Goal: Information Seeking & Learning: Learn about a topic

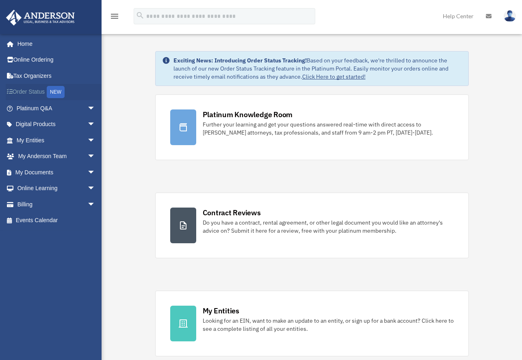
click at [38, 97] on link "Order Status NEW" at bounding box center [57, 92] width 102 height 17
click at [65, 282] on div "dankumar@msn.com Sign Out dankumar@msn.com Home Online Ordering Tax Organizers …" at bounding box center [54, 184] width 108 height 300
click at [51, 110] on link "Platinum Q&A arrow_drop_down" at bounding box center [57, 108] width 102 height 16
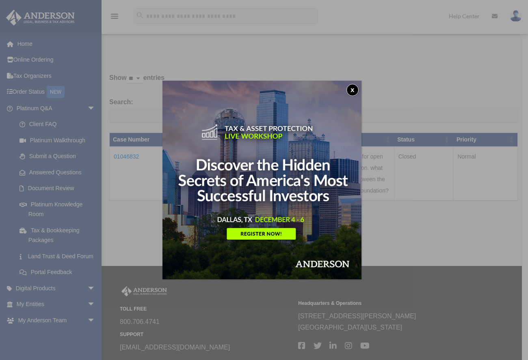
click at [351, 88] on button "x" at bounding box center [352, 90] width 12 height 12
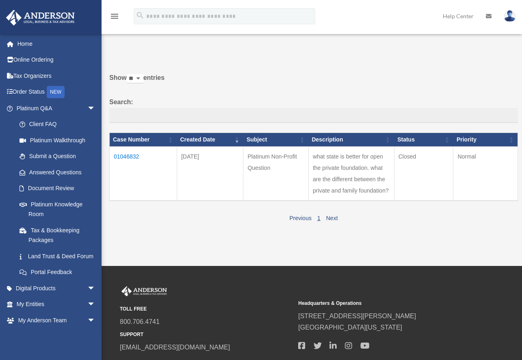
click at [137, 243] on div "Past Questions & Answers date_range Published on Last updated June 7, 2024 Apri…" at bounding box center [310, 140] width 414 height 210
click at [25, 329] on link "My Anderson Team arrow_drop_down" at bounding box center [57, 321] width 102 height 16
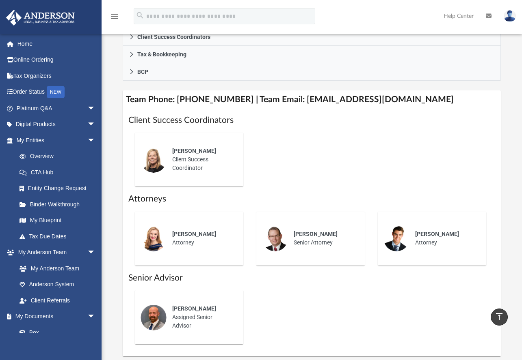
scroll to position [322, 0]
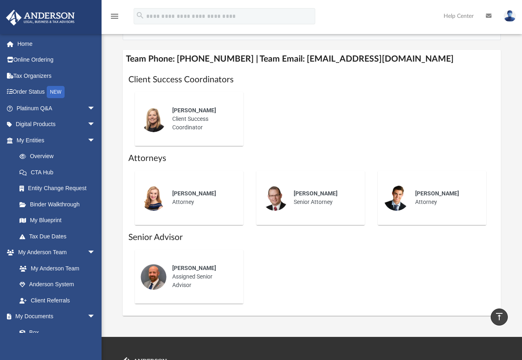
click at [336, 101] on div "[PERSON_NAME] Client Success Coordinator" at bounding box center [311, 119] width 367 height 67
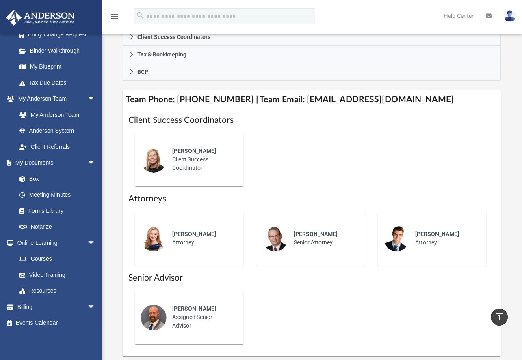
scroll to position [241, 0]
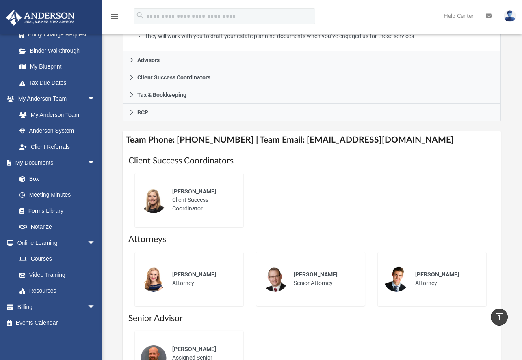
click at [451, 177] on div "[PERSON_NAME] Client Success Coordinator" at bounding box center [311, 200] width 367 height 67
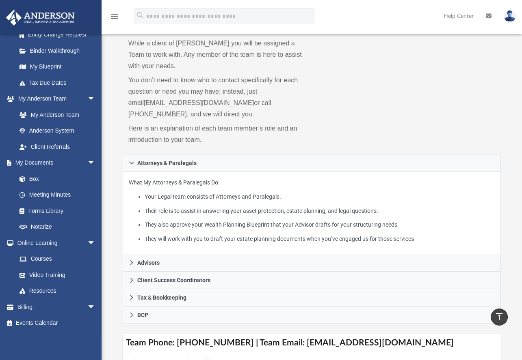
scroll to position [0, 0]
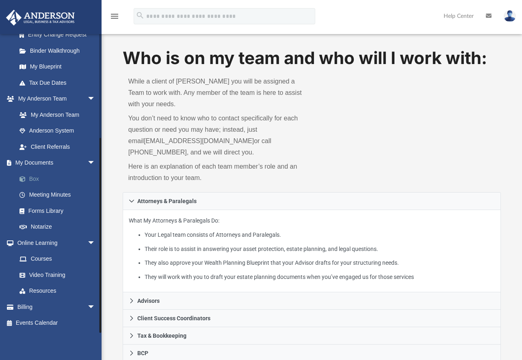
click at [38, 183] on link "Box" at bounding box center [59, 179] width 96 height 16
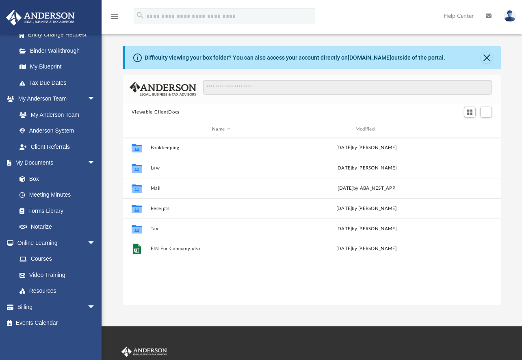
scroll to position [179, 372]
drag, startPoint x: 300, startPoint y: 89, endPoint x: 153, endPoint y: 274, distance: 236.6
click at [153, 274] on div "Collaborated Folder Bookkeeping Thu Oct 10 2024 by Charles Rogler Collaborated …" at bounding box center [312, 222] width 378 height 168
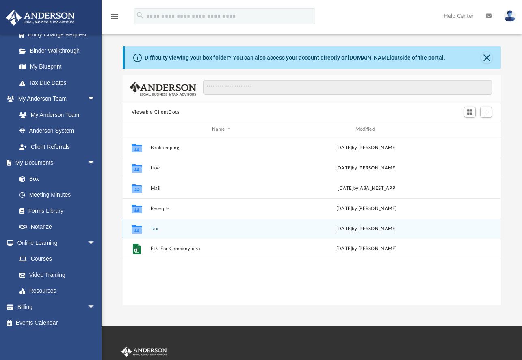
click at [135, 231] on icon "grid" at bounding box center [137, 229] width 11 height 9
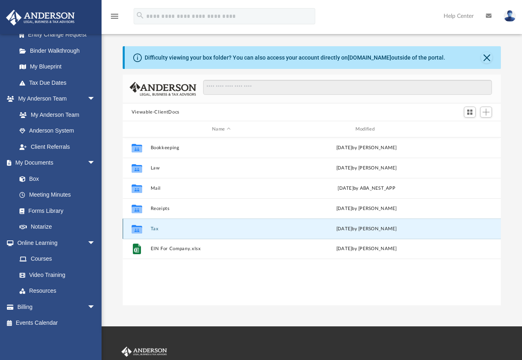
click at [157, 229] on button "Tax" at bounding box center [221, 228] width 142 height 5
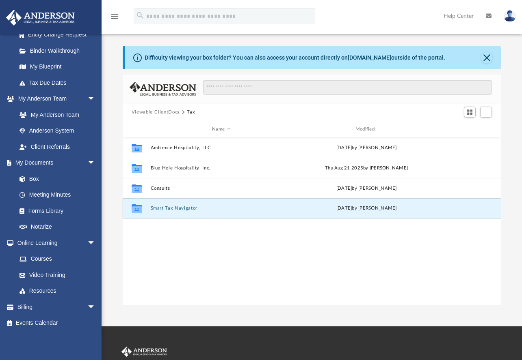
click at [190, 209] on button "Smart Tax Navigator" at bounding box center [221, 208] width 142 height 5
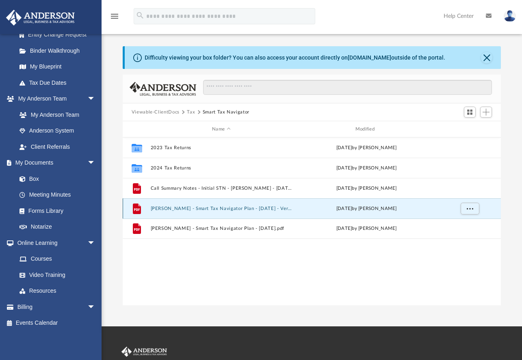
click at [188, 206] on button "Kumar, Dinesh - Smart Tax Navigator Plan - 09-02-2025 - Version 2 (Increase in …" at bounding box center [221, 208] width 142 height 5
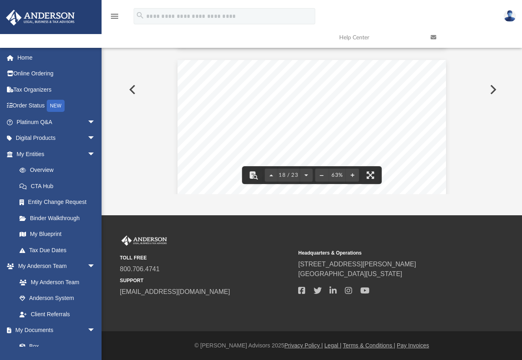
scroll to position [3704, 0]
click at [349, 172] on button "File preview" at bounding box center [352, 175] width 13 height 18
click at [349, 173] on button "File preview" at bounding box center [352, 175] width 13 height 18
click at [349, 174] on button "File preview" at bounding box center [352, 175] width 13 height 18
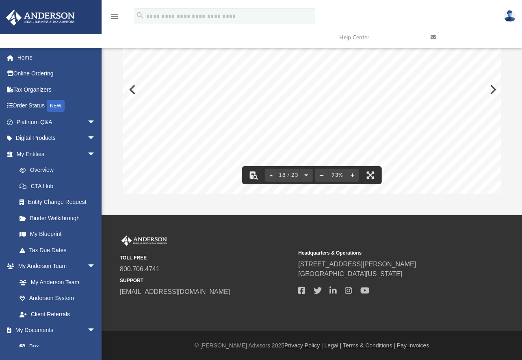
click at [353, 173] on button "File preview" at bounding box center [352, 175] width 13 height 18
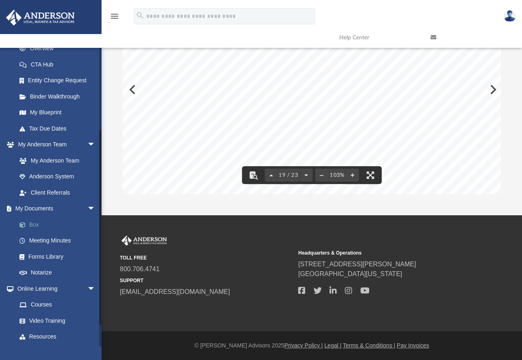
click at [47, 222] on link "Box" at bounding box center [59, 225] width 96 height 16
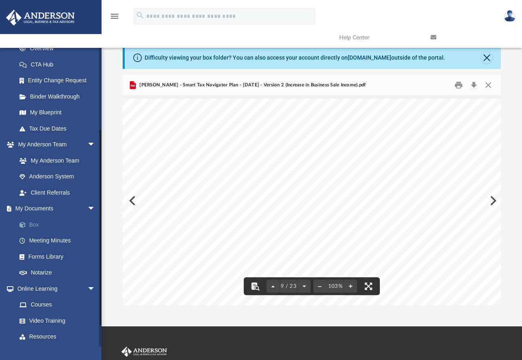
drag, startPoint x: 29, startPoint y: 227, endPoint x: 33, endPoint y: 220, distance: 8.0
click at [30, 227] on link "Box" at bounding box center [59, 225] width 96 height 16
click at [488, 56] on button "Close" at bounding box center [486, 57] width 11 height 11
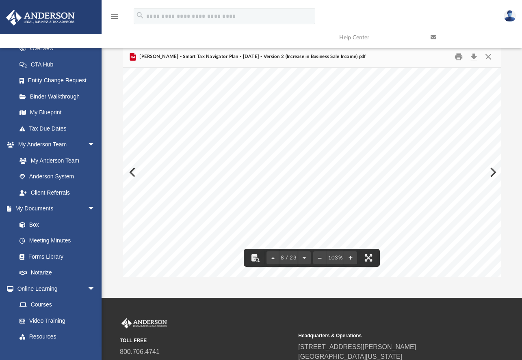
scroll to position [2536, 0]
click at [45, 210] on link "My Documents arrow_drop_down" at bounding box center [57, 209] width 102 height 16
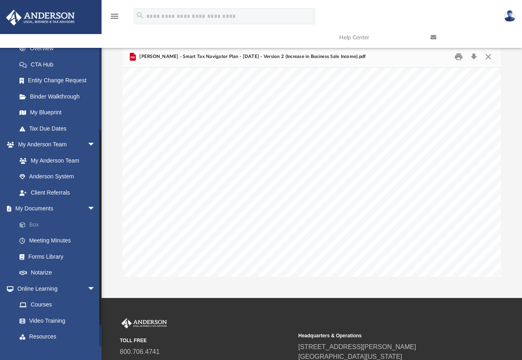
click at [39, 226] on link "Box" at bounding box center [59, 225] width 96 height 16
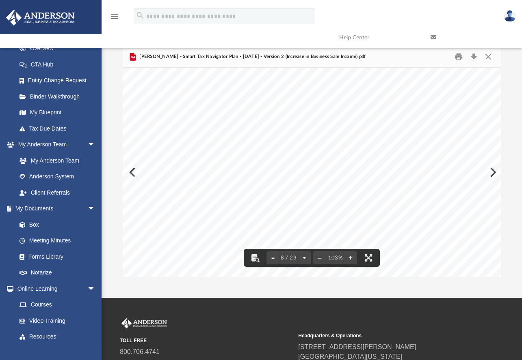
scroll to position [0, 0]
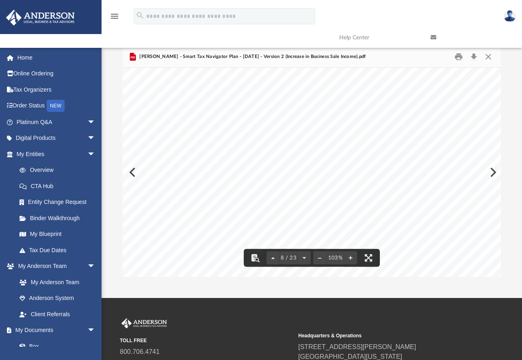
click at [114, 13] on icon "menu" at bounding box center [115, 16] width 10 height 10
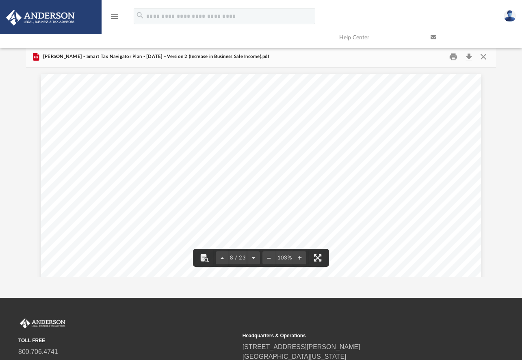
scroll to position [179, 463]
click at [486, 58] on button "Close" at bounding box center [482, 57] width 15 height 13
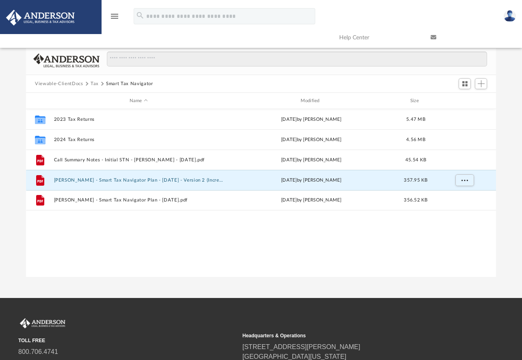
click at [45, 18] on img at bounding box center [40, 18] width 73 height 16
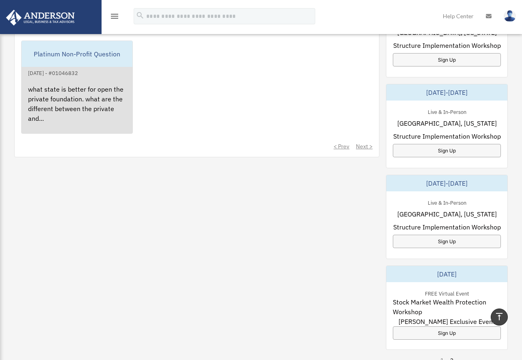
scroll to position [462, 0]
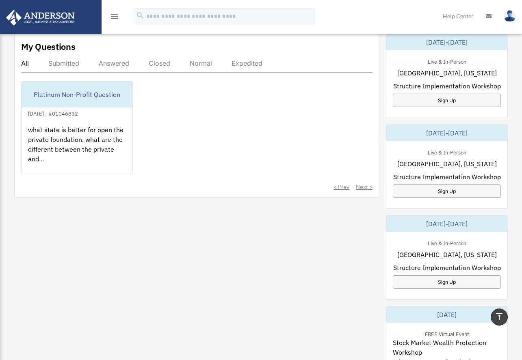
click at [22, 9] on link at bounding box center [51, 17] width 102 height 34
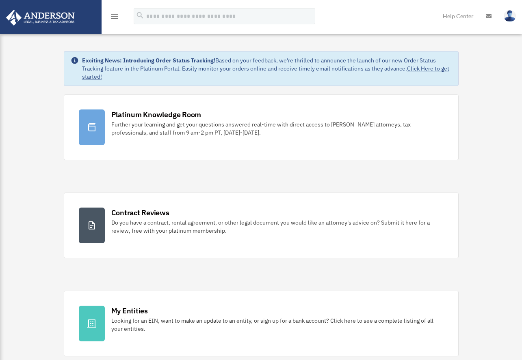
click at [111, 15] on icon "menu" at bounding box center [115, 16] width 10 height 10
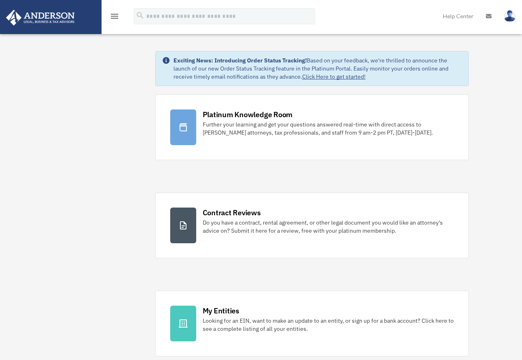
click at [55, 21] on img at bounding box center [40, 18] width 73 height 16
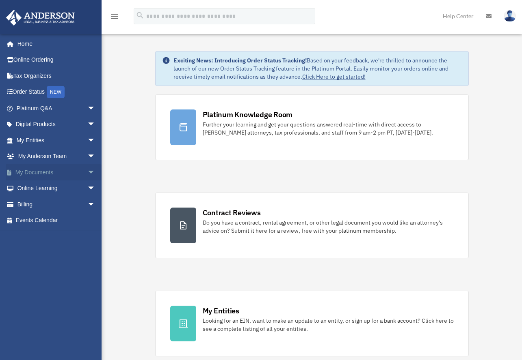
click at [45, 167] on link "My Documents arrow_drop_down" at bounding box center [57, 172] width 102 height 16
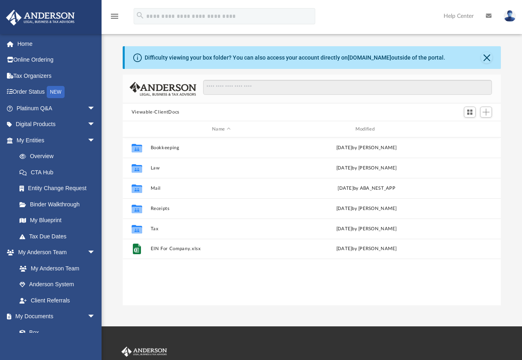
scroll to position [179, 372]
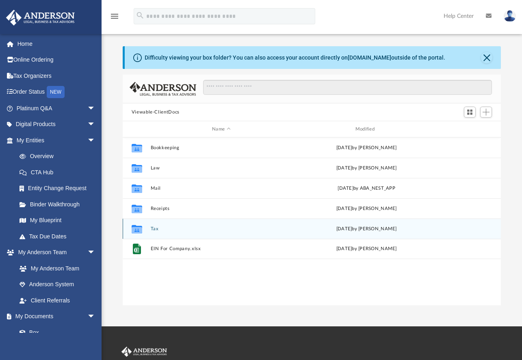
click at [142, 226] on icon "Collaborated Folder" at bounding box center [136, 228] width 13 height 13
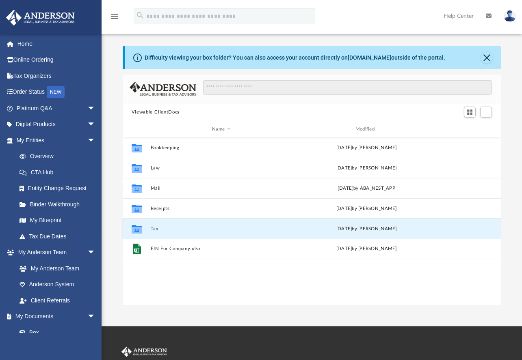
click at [133, 229] on icon "grid" at bounding box center [137, 230] width 11 height 6
drag, startPoint x: 151, startPoint y: 112, endPoint x: 158, endPoint y: 112, distance: 6.5
click at [155, 112] on button "Viewable-ClientDocs" at bounding box center [156, 112] width 48 height 7
click at [152, 230] on button "Tax" at bounding box center [221, 228] width 142 height 5
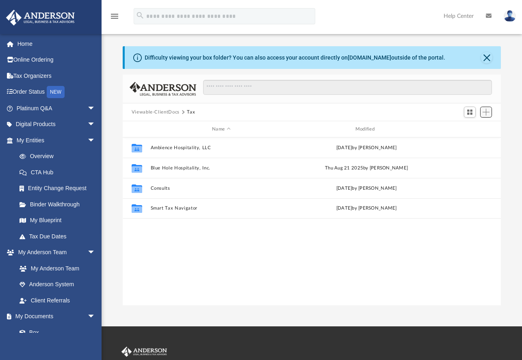
click at [485, 114] on span "Add" at bounding box center [485, 112] width 7 height 7
click at [470, 129] on li "Upload" at bounding box center [474, 128] width 26 height 9
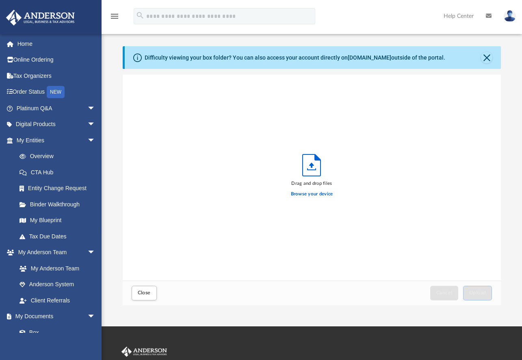
scroll to position [200, 372]
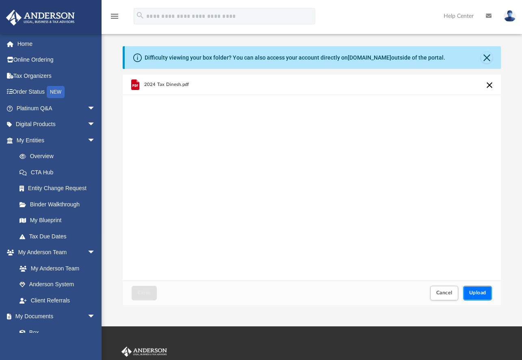
click at [476, 291] on span "Upload" at bounding box center [477, 293] width 17 height 5
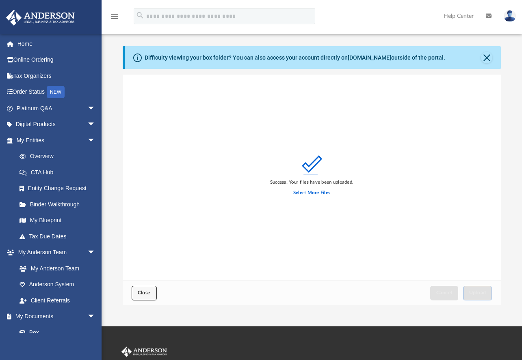
drag, startPoint x: -125, startPoint y: 248, endPoint x: 140, endPoint y: 293, distance: 269.2
click at [140, 293] on span "Close" at bounding box center [144, 293] width 13 height 5
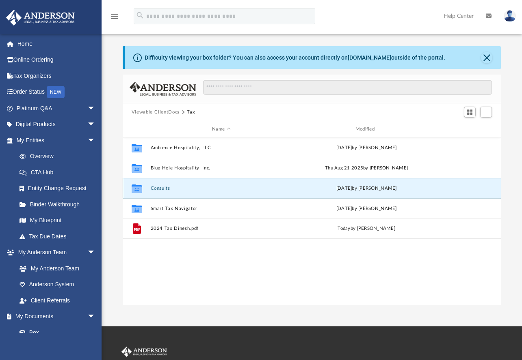
click at [152, 188] on button "Consults" at bounding box center [221, 188] width 142 height 5
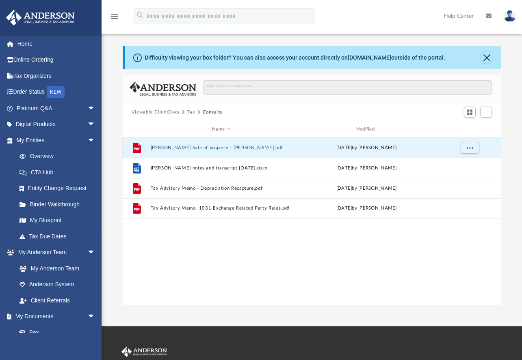
click at [181, 148] on button "D Kumar Sale of property - Jeff.pdf" at bounding box center [221, 147] width 142 height 5
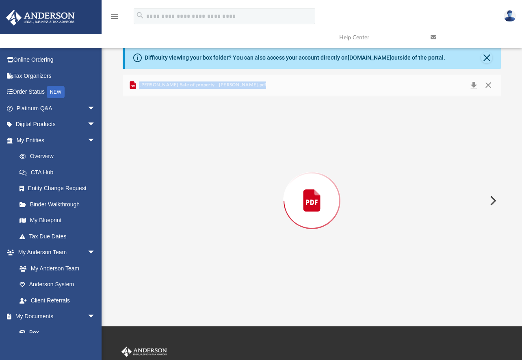
click at [181, 147] on div "Preview" at bounding box center [312, 200] width 378 height 209
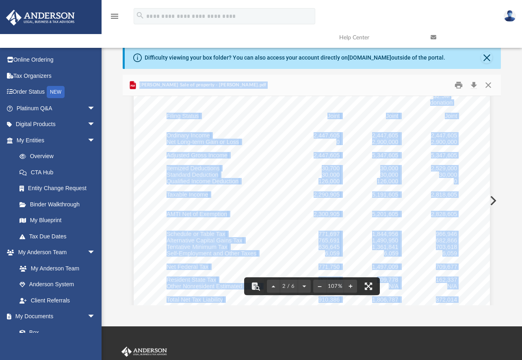
scroll to position [690, 0]
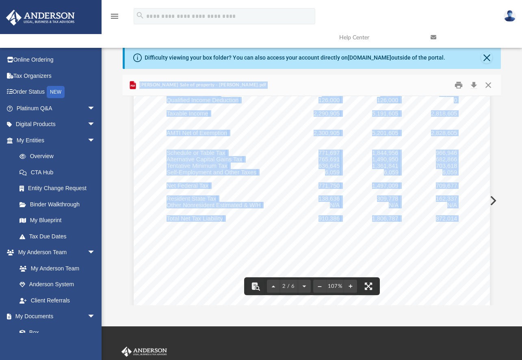
click at [459, 280] on div "9-12-25 : 10:18 a.m. Page: 2 2025 Kumar, Dinesh Summary Report Original $2.9M g…" at bounding box center [312, 115] width 356 height 461
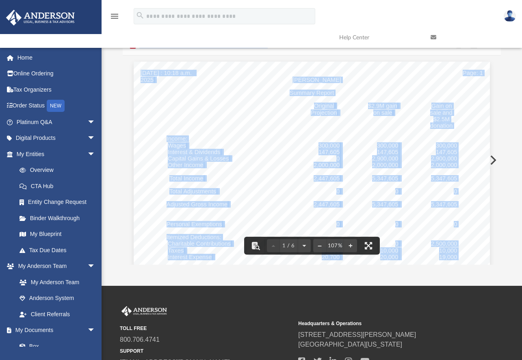
scroll to position [0, 0]
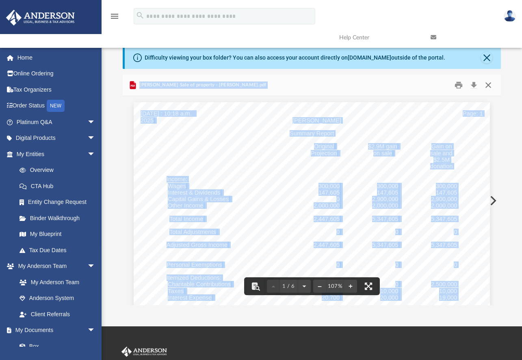
click at [490, 85] on button "Close" at bounding box center [488, 85] width 15 height 13
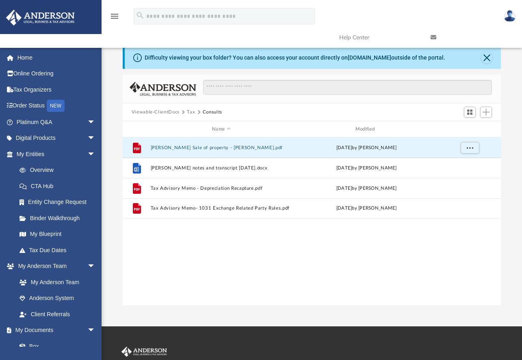
drag, startPoint x: 486, startPoint y: 52, endPoint x: 485, endPoint y: 65, distance: 13.9
click at [485, 52] on link at bounding box center [469, 38] width 91 height 32
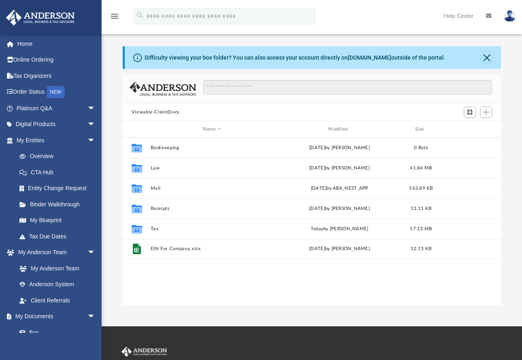
scroll to position [179, 372]
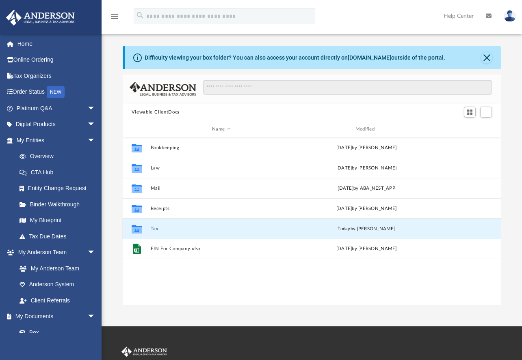
click at [162, 229] on button "Tax" at bounding box center [221, 228] width 142 height 5
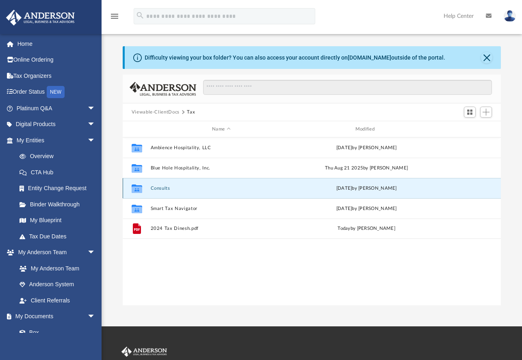
click at [160, 191] on button "Consults" at bounding box center [221, 188] width 142 height 5
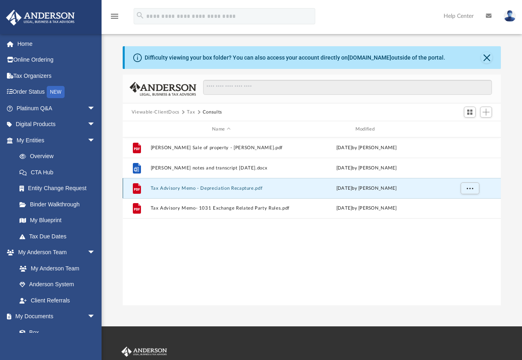
click at [224, 188] on button "Tax Advisory Memo - Depreciation Recapture.pdf" at bounding box center [221, 188] width 142 height 5
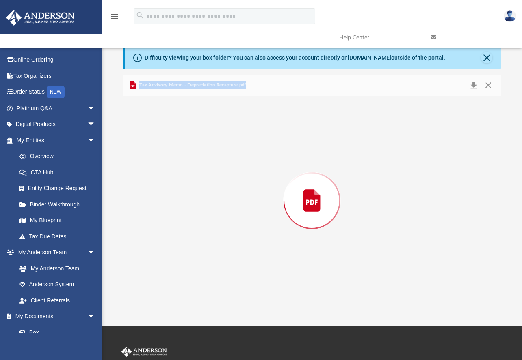
click at [224, 188] on div "Preview" at bounding box center [312, 200] width 378 height 209
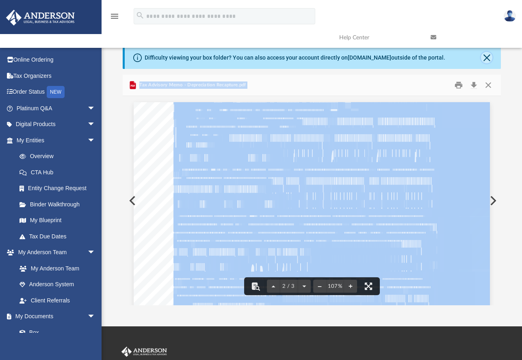
click at [485, 58] on button "Close" at bounding box center [486, 57] width 11 height 11
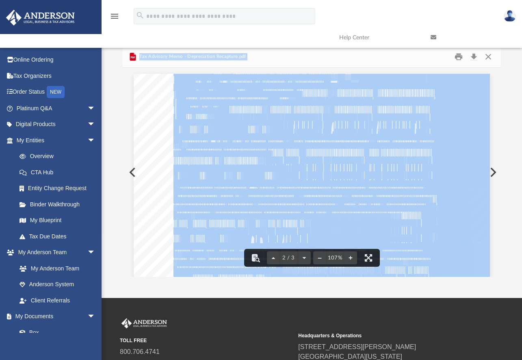
scroll to position [270, 0]
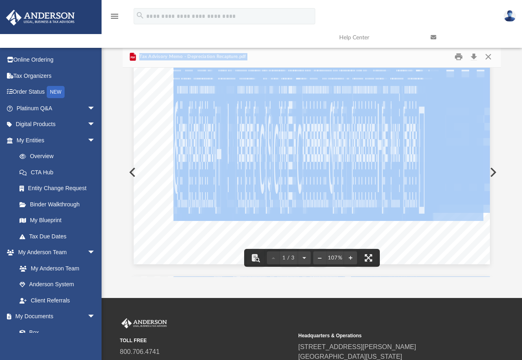
click at [486, 53] on link at bounding box center [469, 38] width 91 height 32
click at [485, 55] on button "Close" at bounding box center [488, 57] width 15 height 13
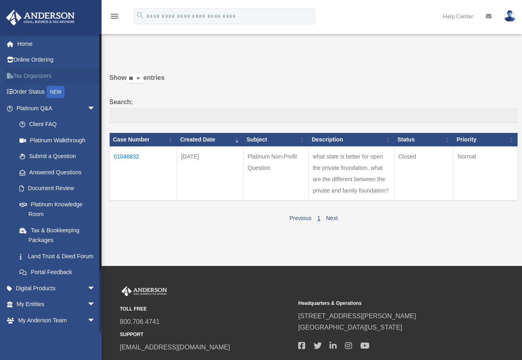
click at [32, 76] on link "Tax Organizers" at bounding box center [57, 76] width 102 height 16
click at [57, 233] on link "Tax & Bookkeeping Packages" at bounding box center [59, 235] width 96 height 26
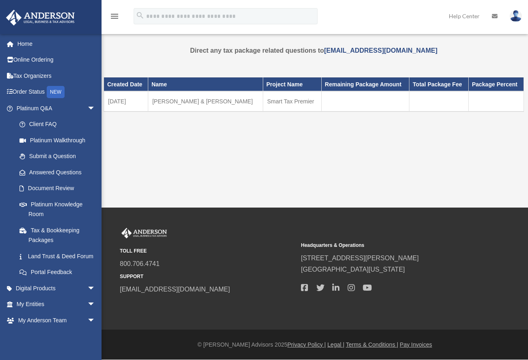
click at [164, 165] on div "Tax Package [PERSON_NAME][EMAIL_ADDRESS][DOMAIN_NAME] Sign Out [PERSON_NAME][EM…" at bounding box center [264, 104] width 528 height 208
click at [128, 162] on div "Tax Package [PERSON_NAME][EMAIL_ADDRESS][DOMAIN_NAME] Sign Out [PERSON_NAME][EM…" at bounding box center [264, 104] width 528 height 208
click at [147, 173] on div "Tax Package [PERSON_NAME][EMAIL_ADDRESS][DOMAIN_NAME] Sign Out [PERSON_NAME][EM…" at bounding box center [264, 104] width 528 height 208
drag, startPoint x: 244, startPoint y: 167, endPoint x: 250, endPoint y: 166, distance: 6.1
click at [246, 168] on div "Tax Package [PERSON_NAME][EMAIL_ADDRESS][DOMAIN_NAME] Sign Out [PERSON_NAME][EM…" at bounding box center [264, 104] width 528 height 208
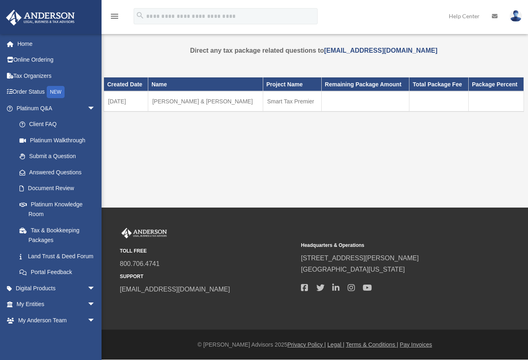
click at [491, 173] on div "Tax Package [PERSON_NAME][EMAIL_ADDRESS][DOMAIN_NAME] Sign Out [PERSON_NAME][EM…" at bounding box center [264, 104] width 528 height 208
